Goal: Navigation & Orientation: Find specific page/section

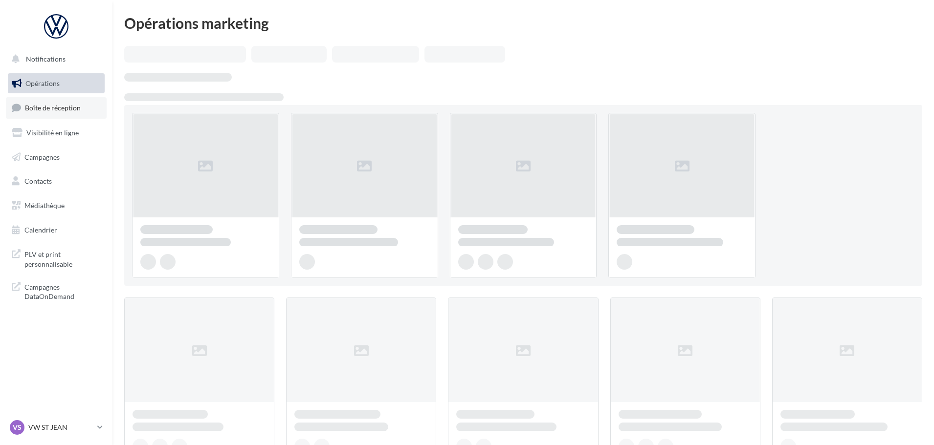
click at [34, 104] on span "Boîte de réception" at bounding box center [53, 108] width 56 height 8
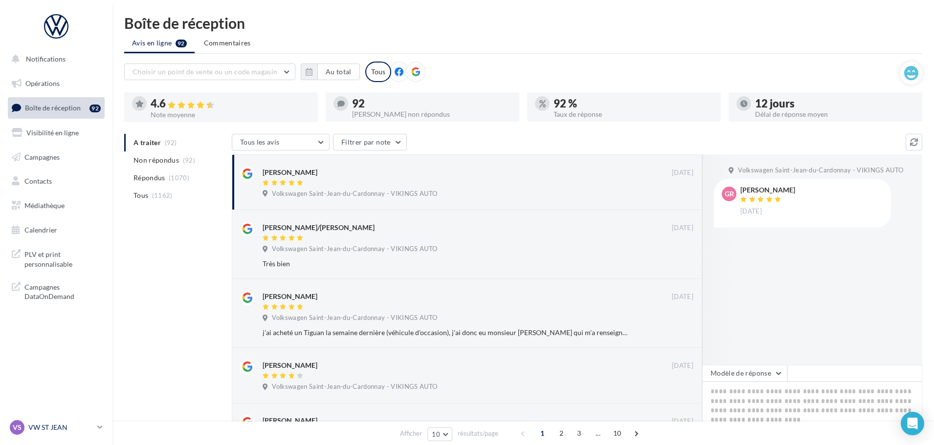
click at [47, 430] on p "VW ST JEAN" at bounding box center [60, 428] width 65 height 10
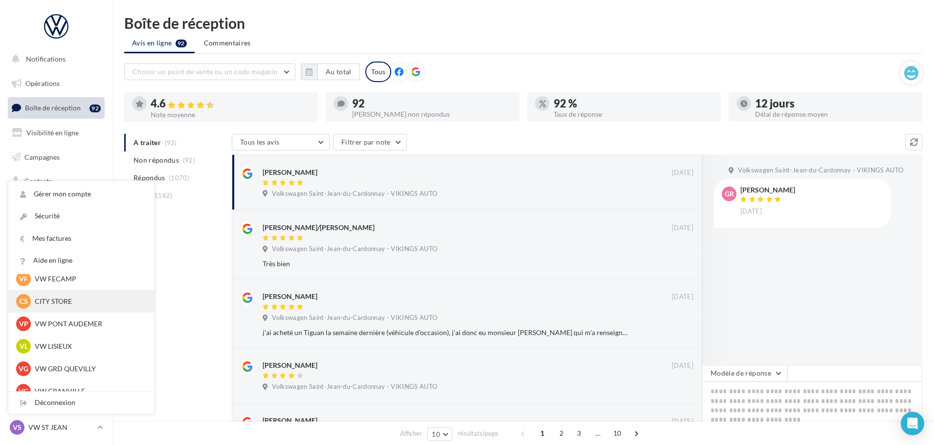
scroll to position [147, 0]
click at [78, 322] on p "VW PONT AUDEMER" at bounding box center [89, 324] width 108 height 10
